Goal: Information Seeking & Learning: Learn about a topic

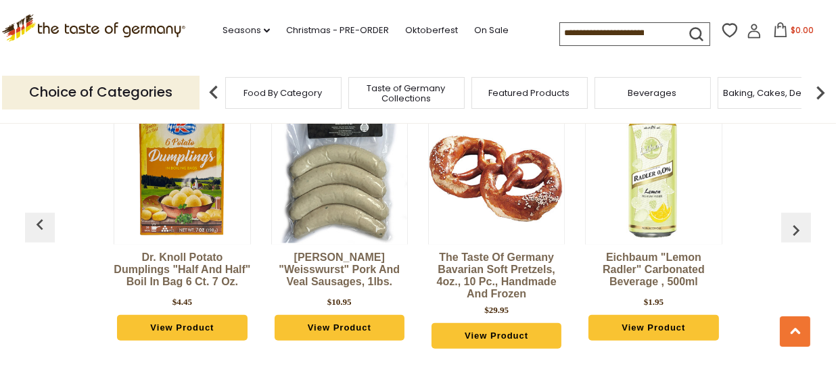
scroll to position [1623, 0]
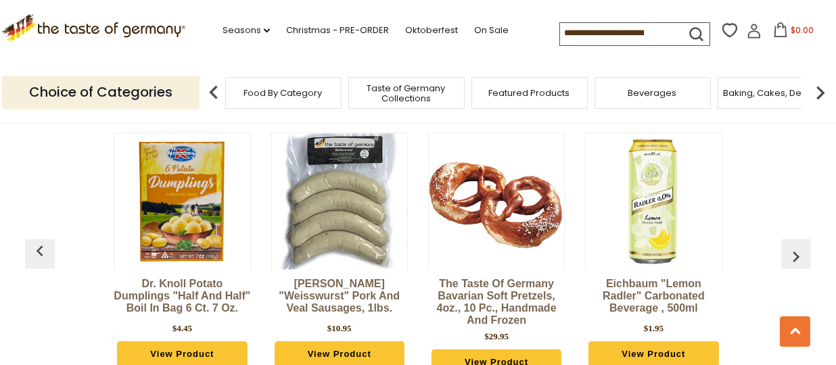
click at [796, 246] on img "button" at bounding box center [796, 257] width 22 height 22
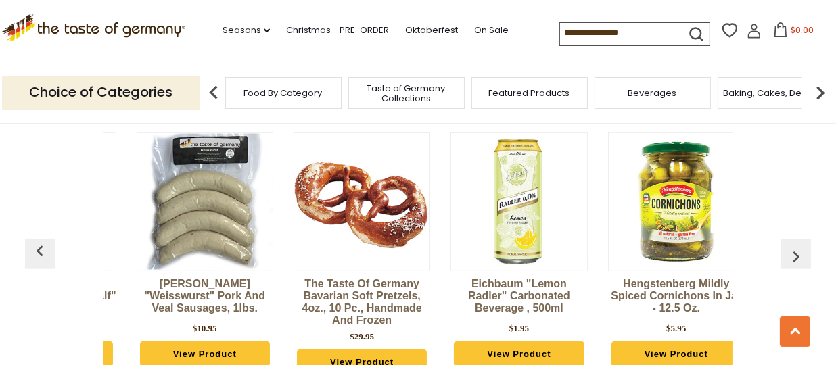
scroll to position [0, 156]
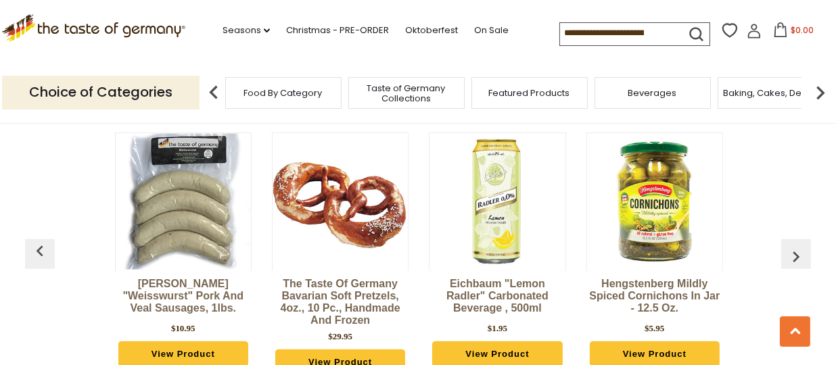
click at [796, 246] on img "button" at bounding box center [796, 257] width 22 height 22
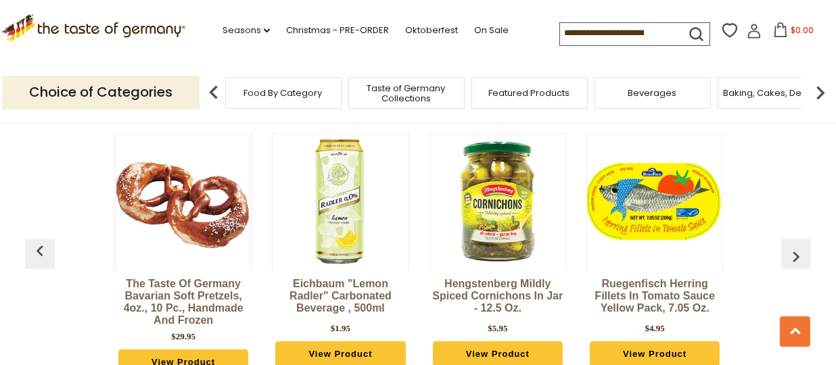
click at [796, 246] on img "button" at bounding box center [796, 257] width 22 height 22
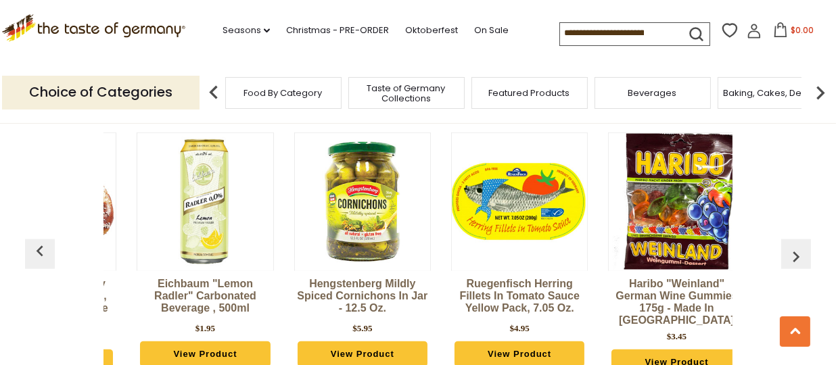
scroll to position [0, 470]
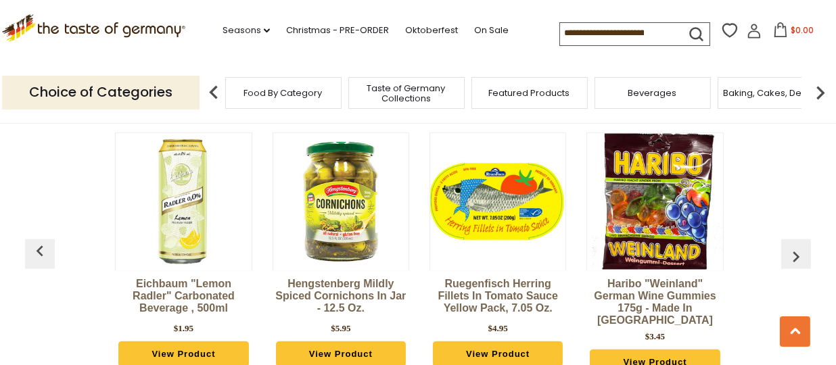
click at [796, 246] on img "button" at bounding box center [796, 257] width 22 height 22
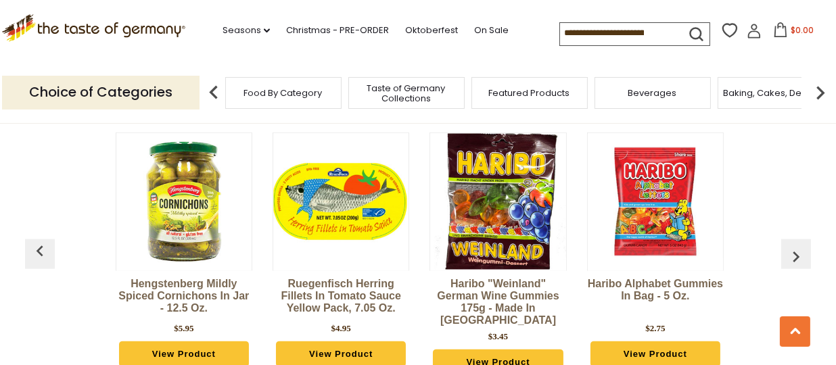
click at [796, 246] on img "button" at bounding box center [796, 257] width 22 height 22
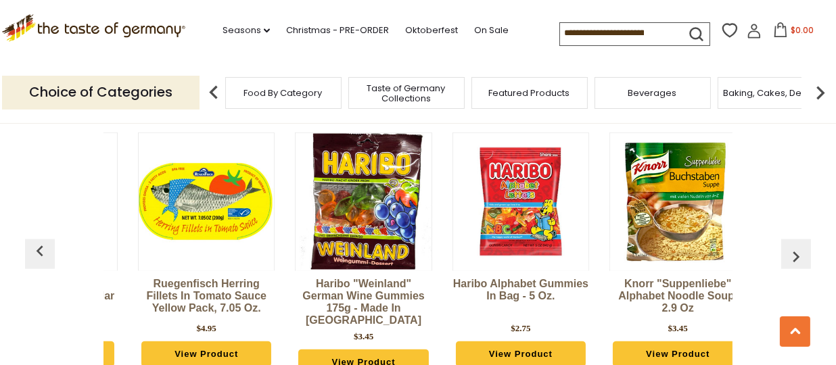
scroll to position [0, 784]
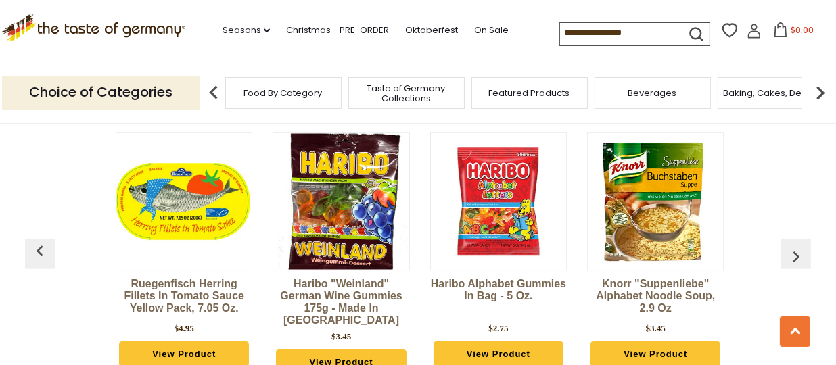
click at [796, 246] on img "button" at bounding box center [796, 257] width 22 height 22
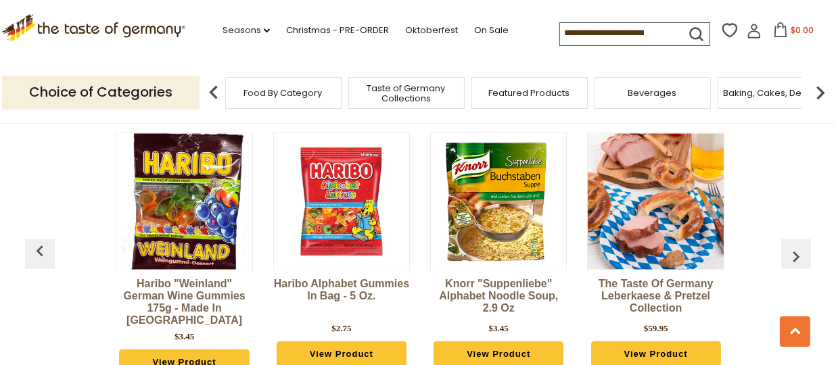
click at [796, 246] on img "button" at bounding box center [796, 257] width 22 height 22
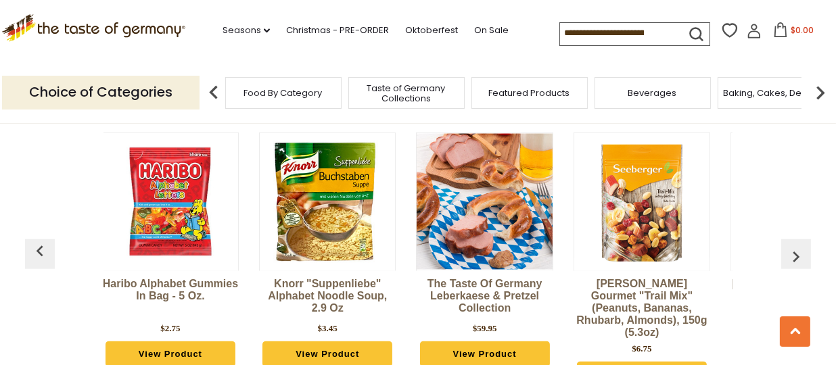
click at [796, 246] on img "button" at bounding box center [796, 257] width 22 height 22
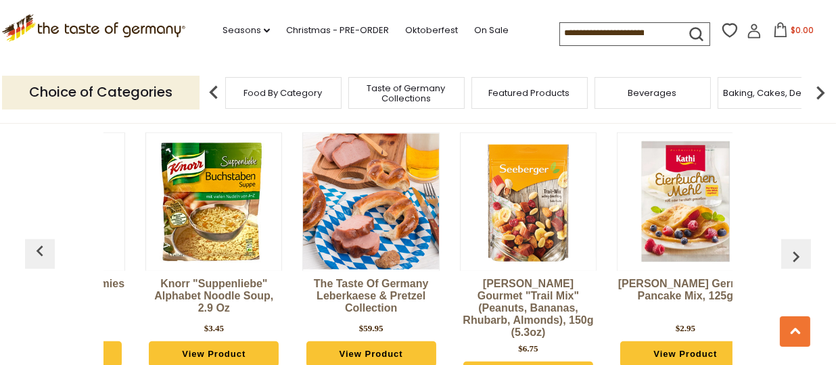
scroll to position [0, 1268]
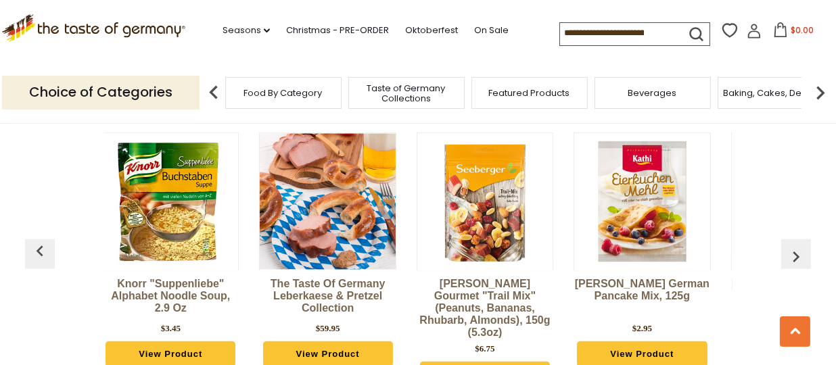
click at [796, 246] on img "button" at bounding box center [796, 257] width 22 height 22
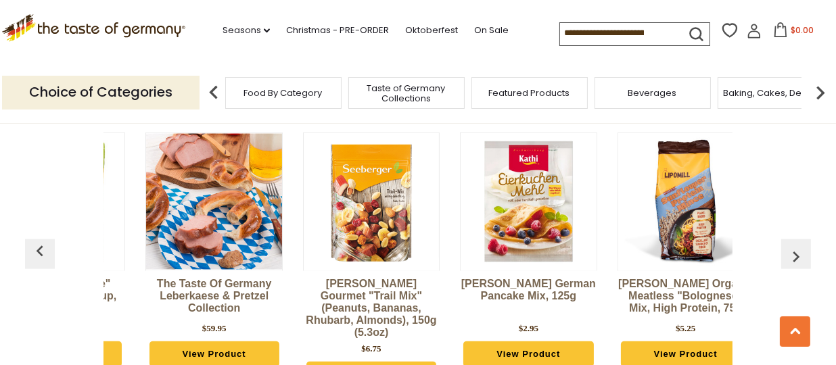
scroll to position [0, 1425]
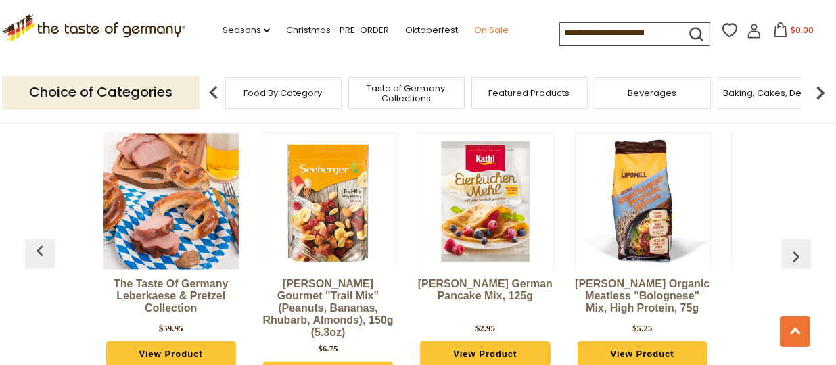
click at [485, 28] on link "On Sale" at bounding box center [491, 30] width 34 height 15
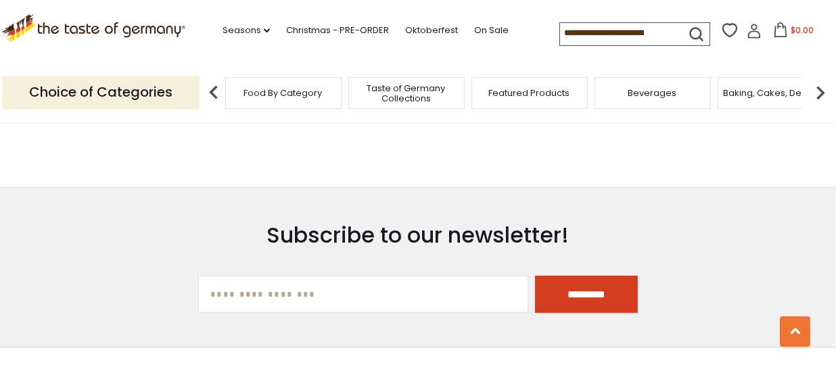
scroll to position [811, 0]
click at [325, 30] on link "Christmas - PRE-ORDER" at bounding box center [337, 30] width 103 height 15
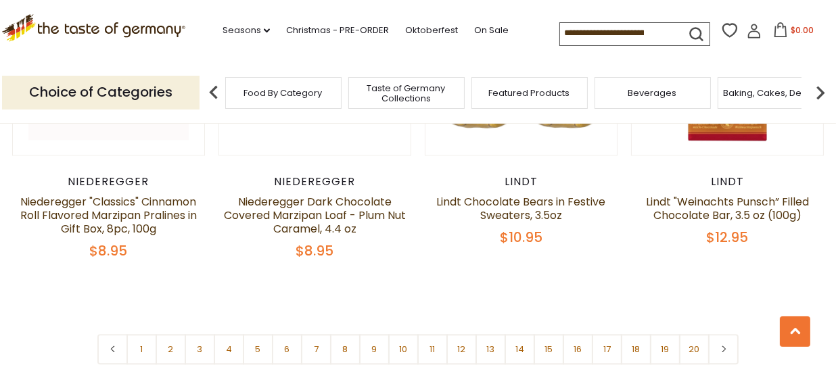
scroll to position [3245, 0]
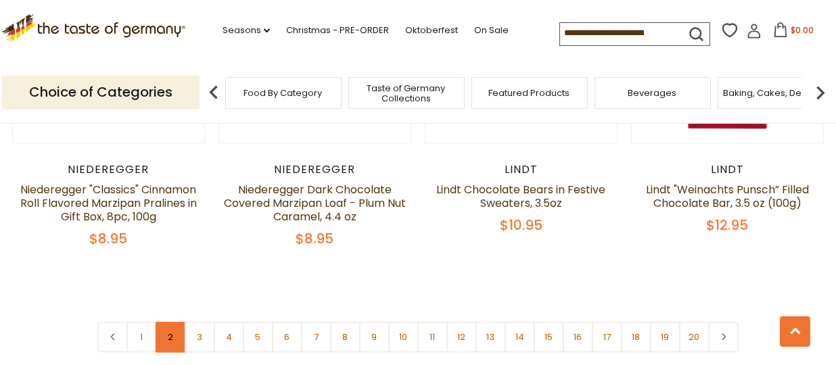
click at [184, 322] on link "2" at bounding box center [170, 337] width 30 height 30
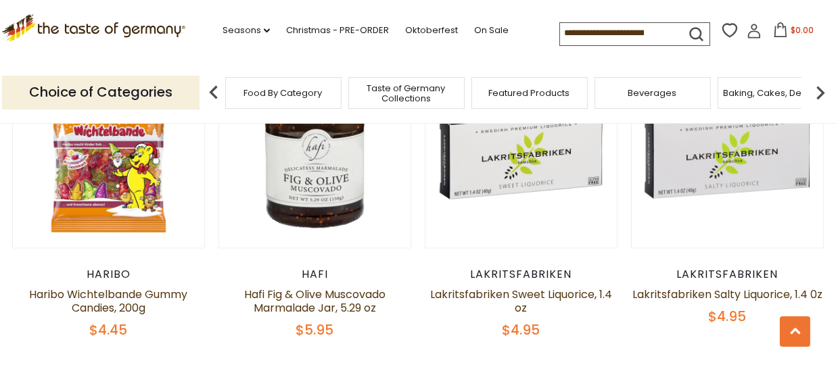
scroll to position [3190, 0]
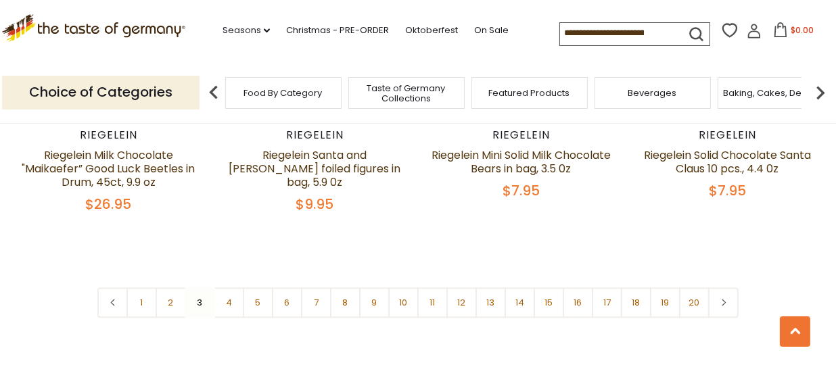
scroll to position [3259, 0]
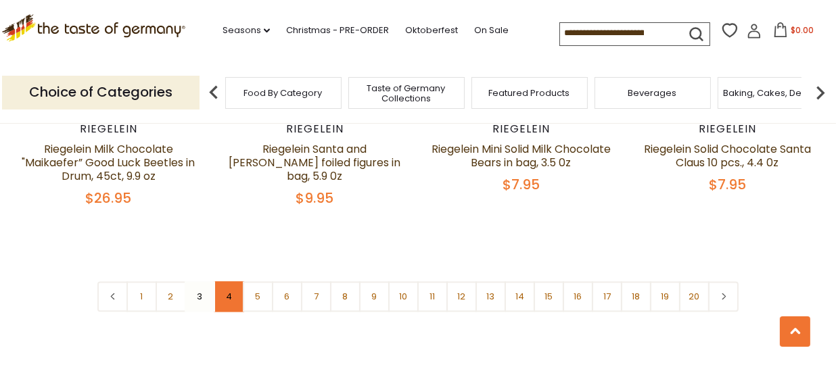
click at [229, 281] on link "4" at bounding box center [229, 296] width 30 height 30
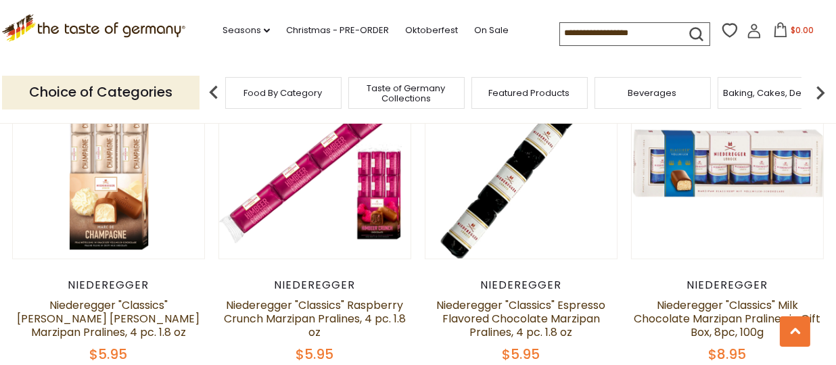
scroll to position [3190, 0]
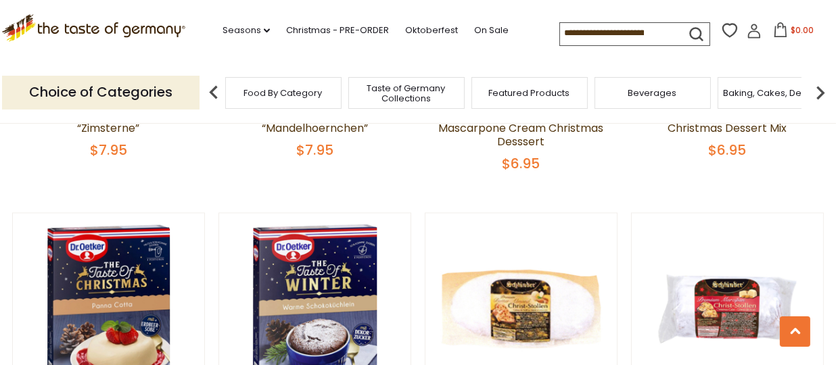
scroll to position [2650, 0]
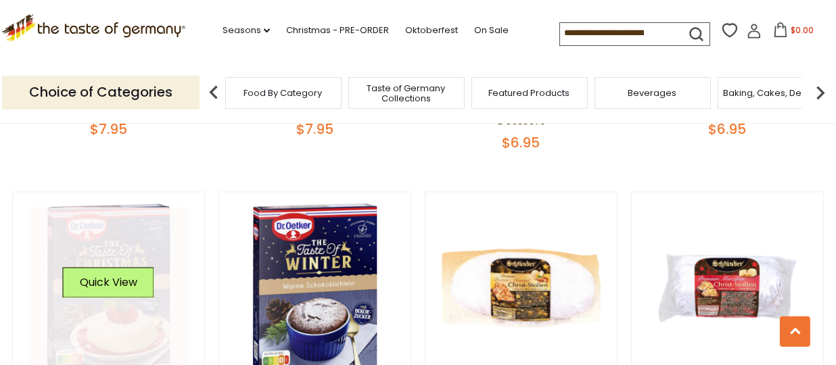
click at [98, 279] on div "Quick View" at bounding box center [108, 288] width 91 height 41
click at [105, 280] on div "Quick View" at bounding box center [108, 288] width 91 height 41
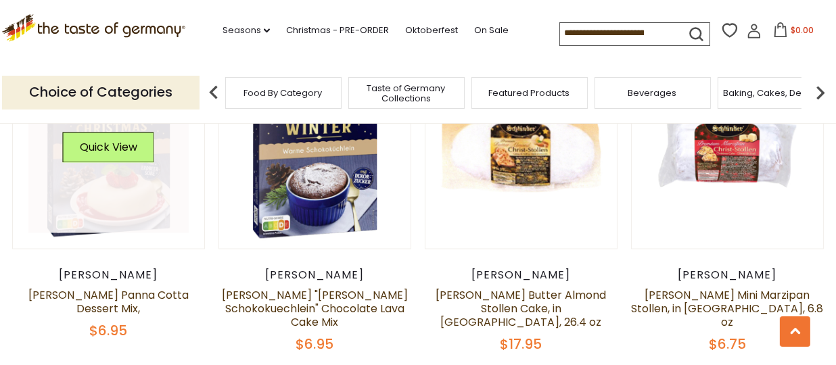
scroll to position [2718, 0]
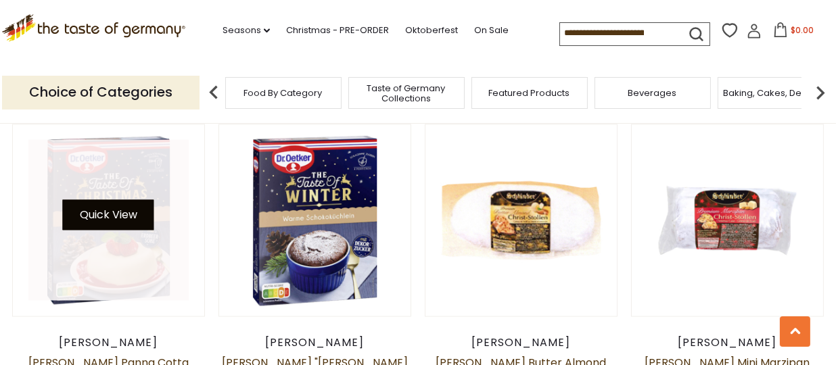
click at [100, 200] on button "Quick View" at bounding box center [108, 215] width 91 height 30
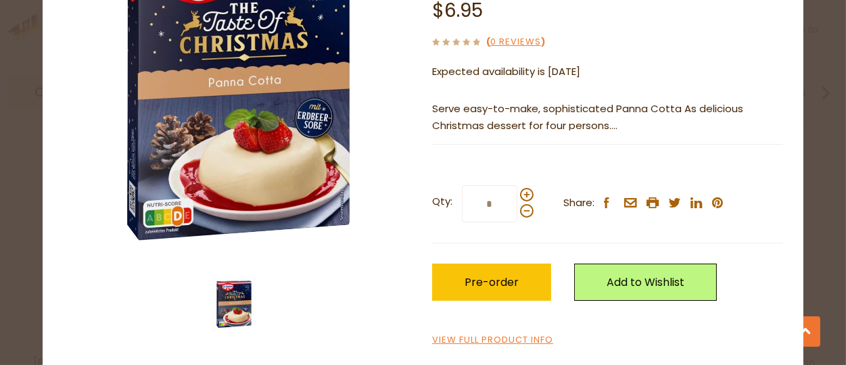
scroll to position [151, 0]
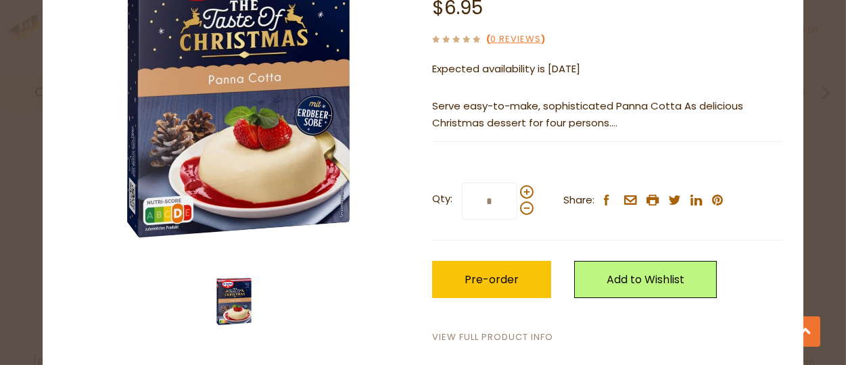
click at [491, 338] on link "View Full Product Info" at bounding box center [492, 338] width 121 height 14
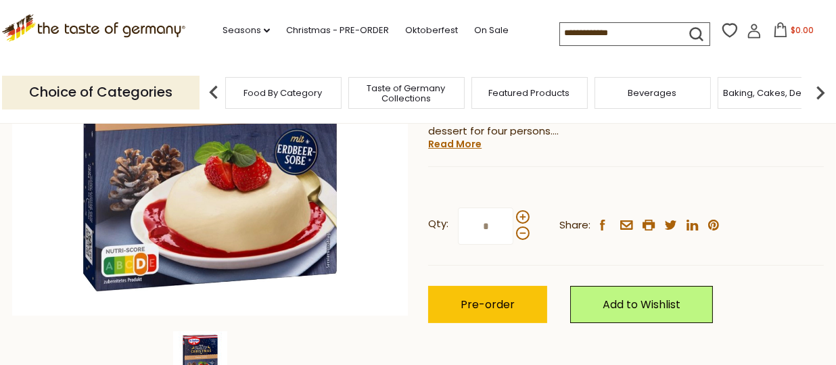
scroll to position [203, 0]
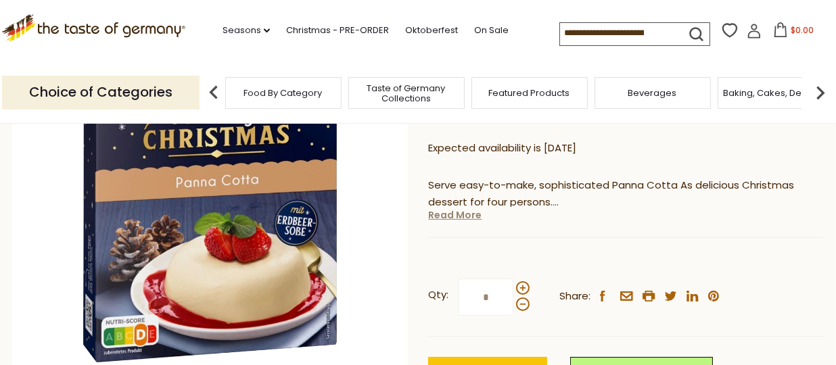
click at [452, 215] on link "Read More" at bounding box center [454, 215] width 53 height 14
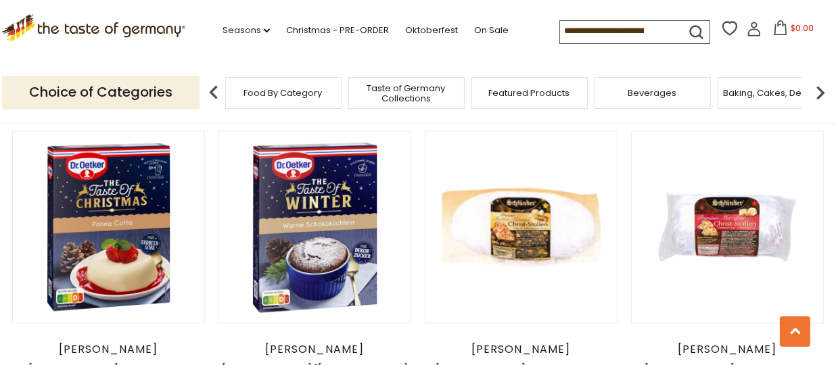
scroll to position [2721, 0]
